Goal: Transaction & Acquisition: Purchase product/service

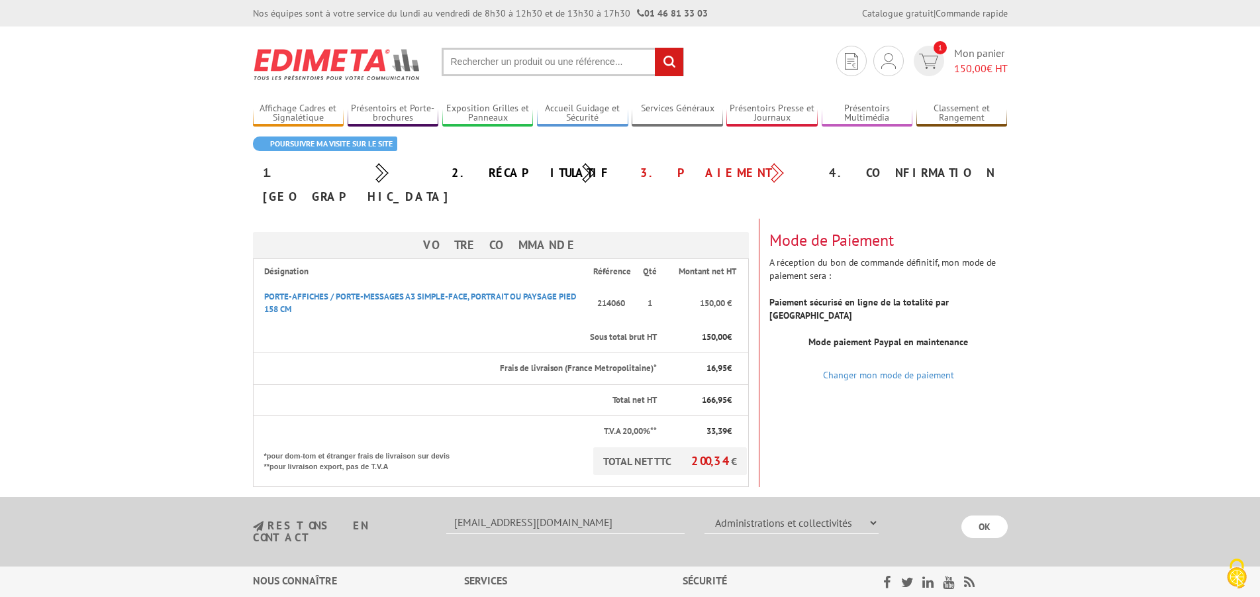
select select "876"
click at [871, 168] on div "4. Confirmation" at bounding box center [913, 173] width 189 height 24
click at [962, 64] on span "150,00" at bounding box center [970, 68] width 32 height 13
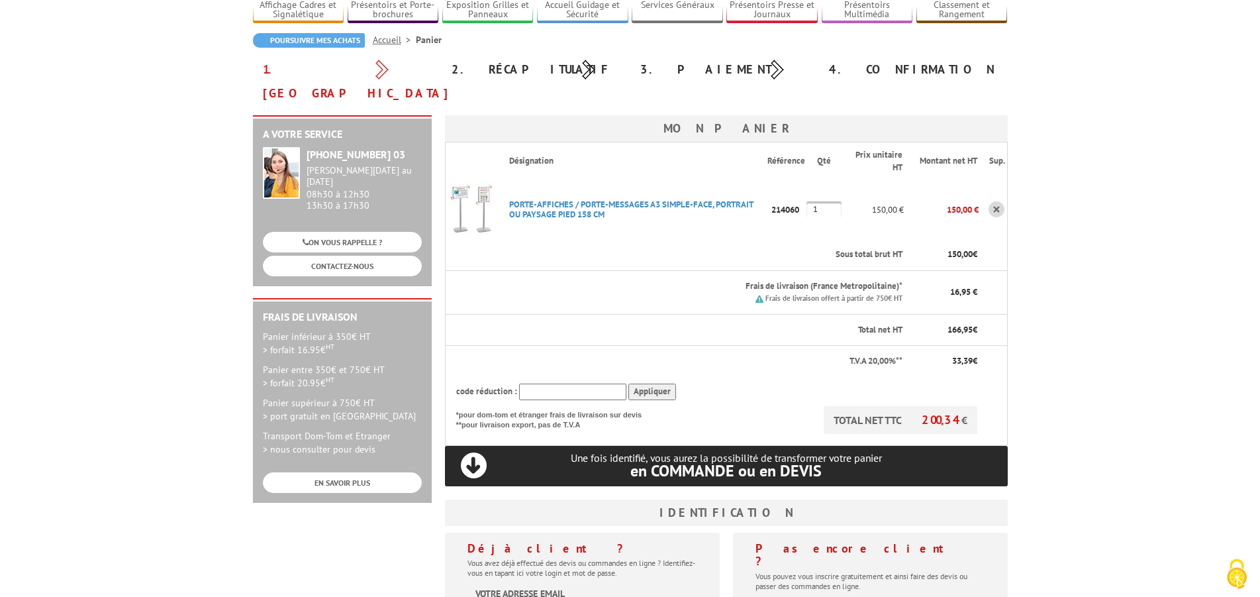
scroll to position [135, 0]
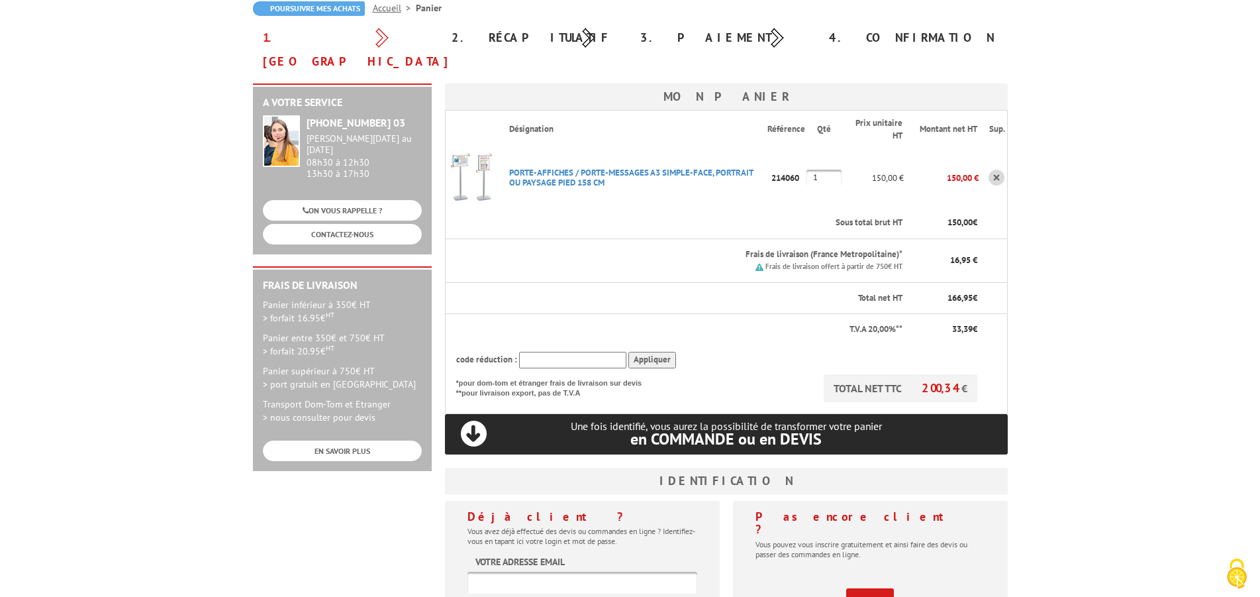
click at [473, 420] on p "Une fois identifié, vous aurez la possibilité de transformer votre panier en CO…" at bounding box center [726, 433] width 563 height 27
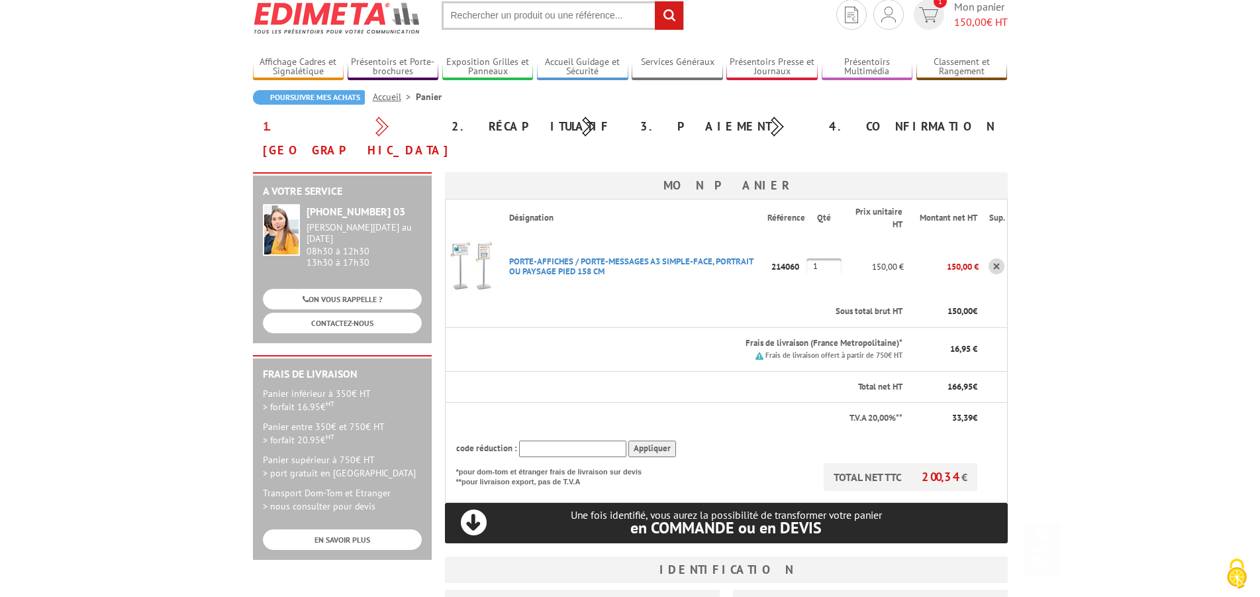
scroll to position [0, 0]
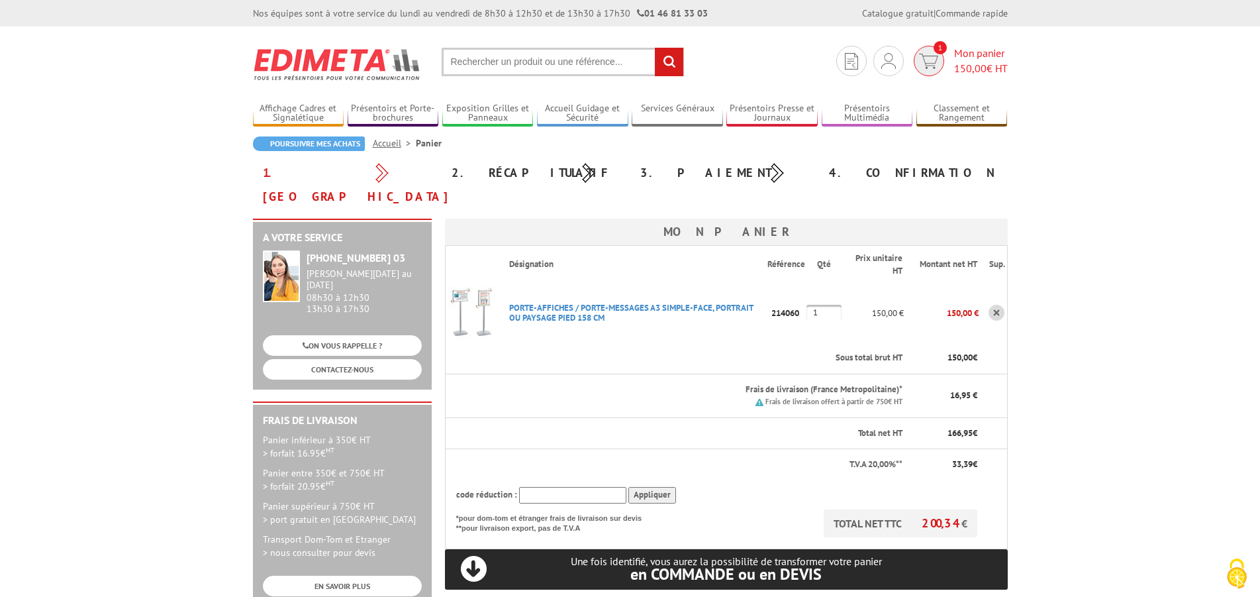
click at [982, 64] on span "150,00" at bounding box center [970, 68] width 32 height 13
